Goal: Task Accomplishment & Management: Manage account settings

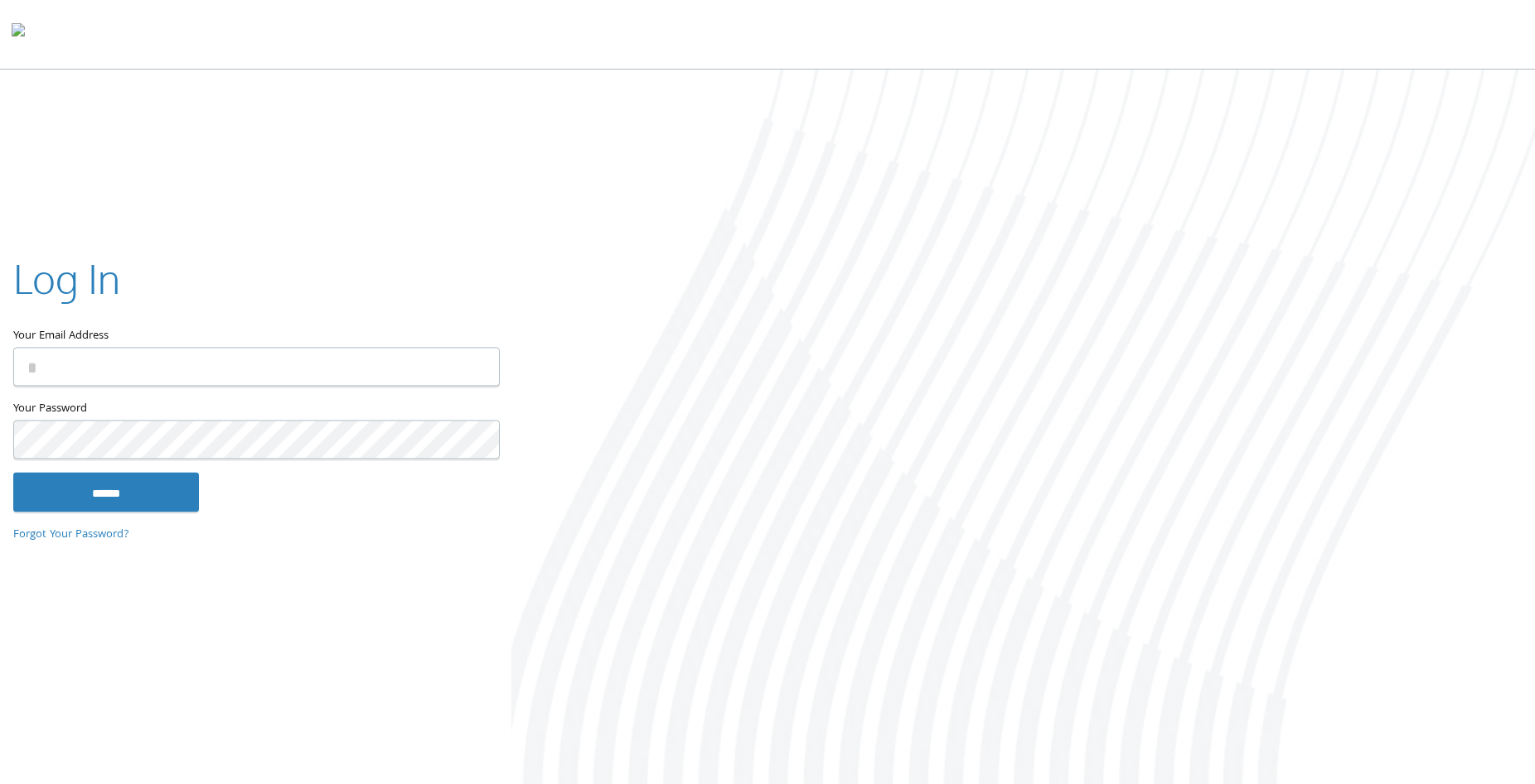
type input "**********"
click at [111, 494] on input "******" at bounding box center [106, 491] width 186 height 40
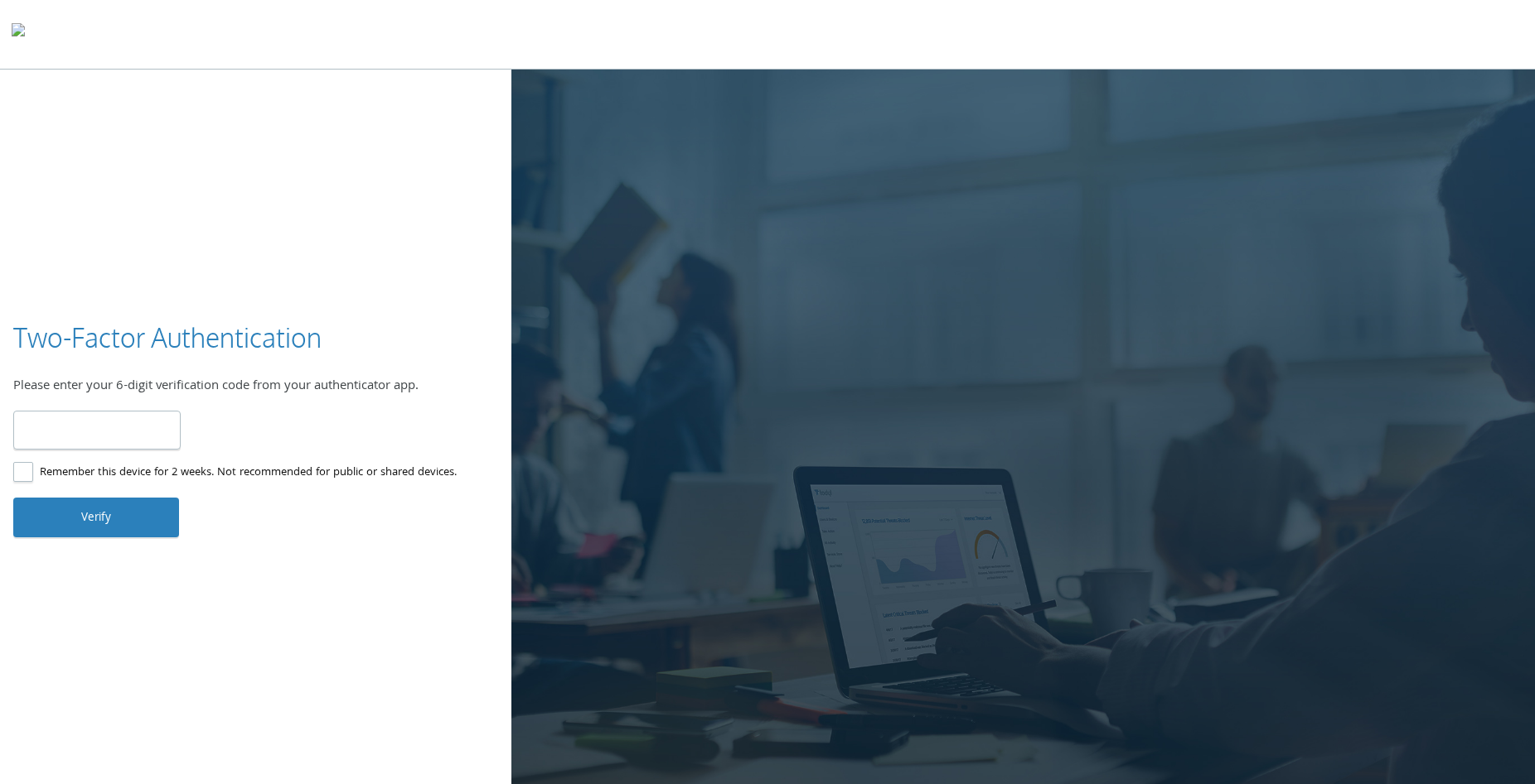
type input "******"
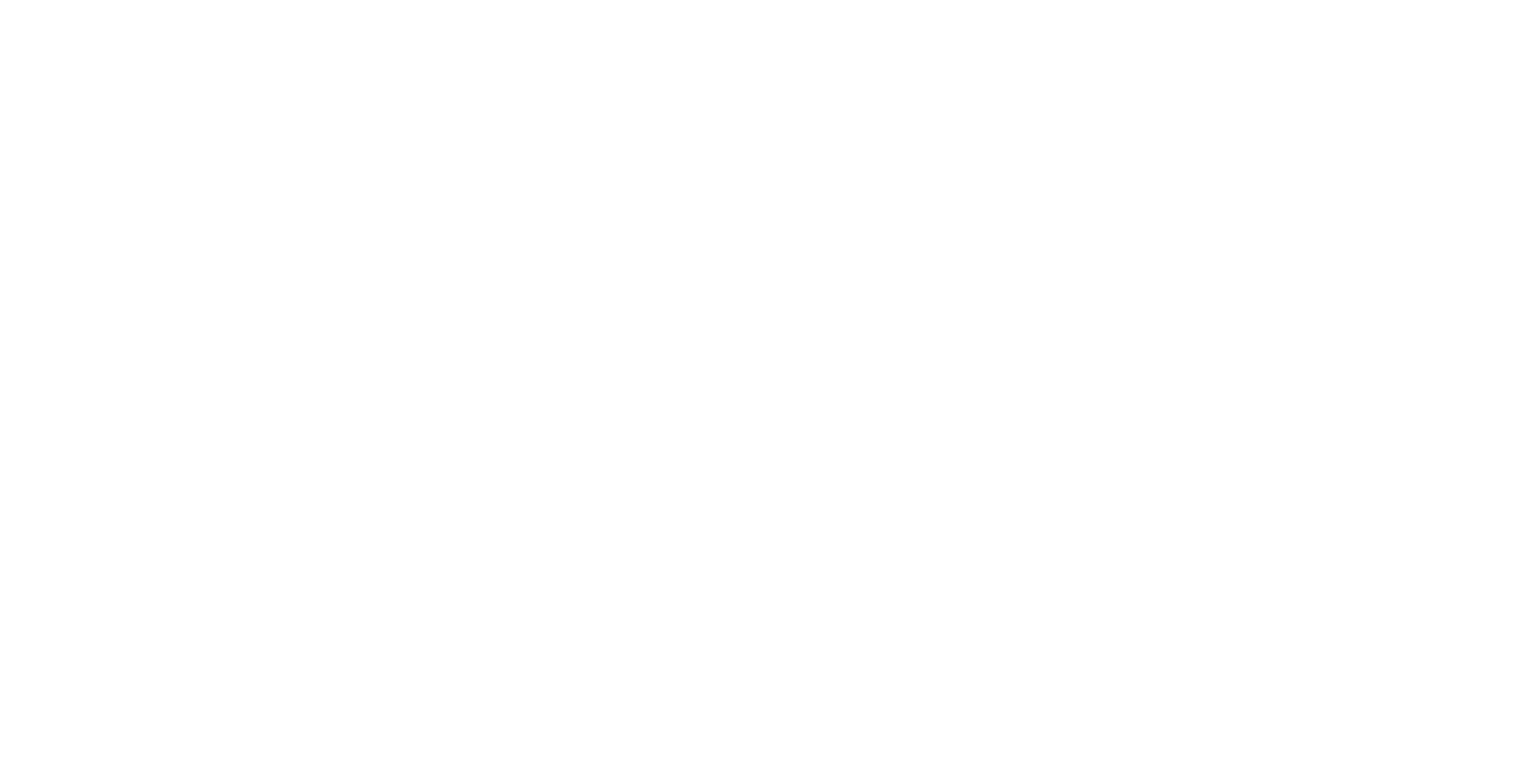
type input "**********"
